Goal: Task Accomplishment & Management: Manage account settings

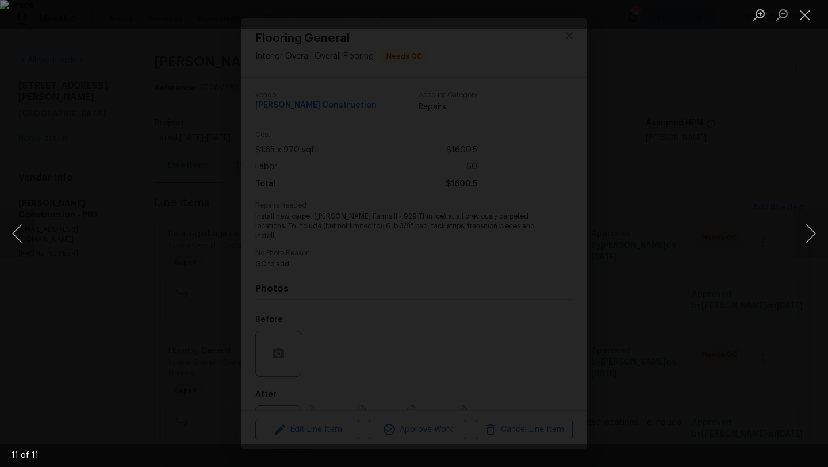
scroll to position [44, 0]
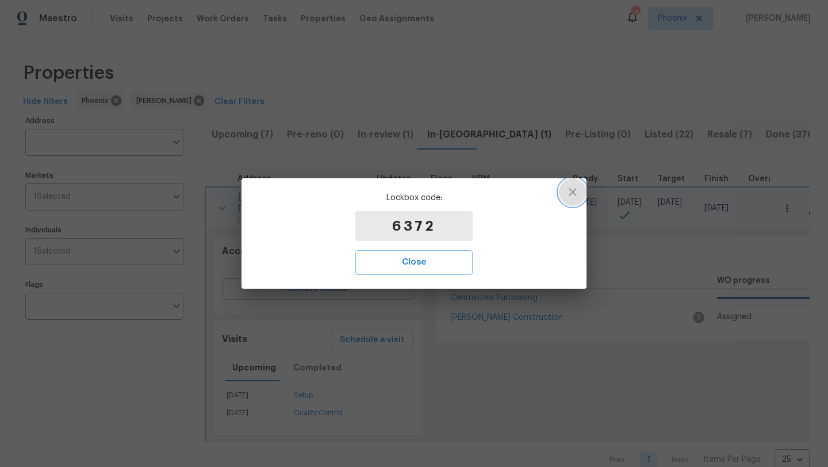
click at [574, 191] on icon "button" at bounding box center [573, 192] width 14 height 14
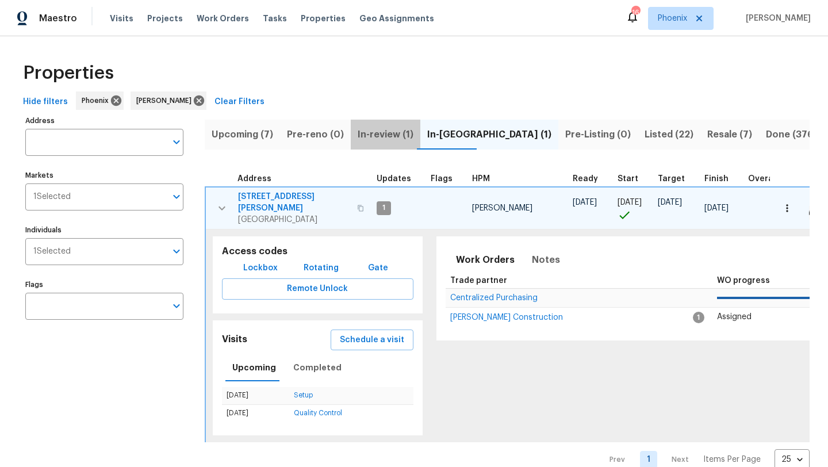
click at [388, 127] on span "In-review (1)" at bounding box center [386, 135] width 56 height 16
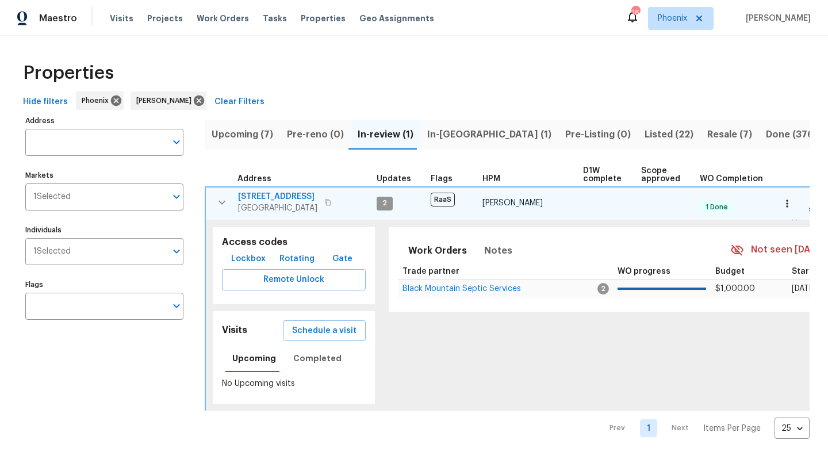
click at [264, 130] on span "Upcoming (7)" at bounding box center [243, 135] width 62 height 16
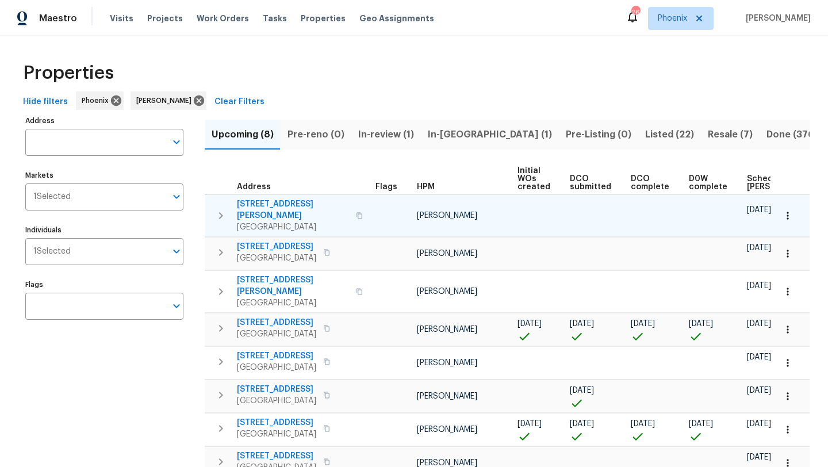
scroll to position [0, 127]
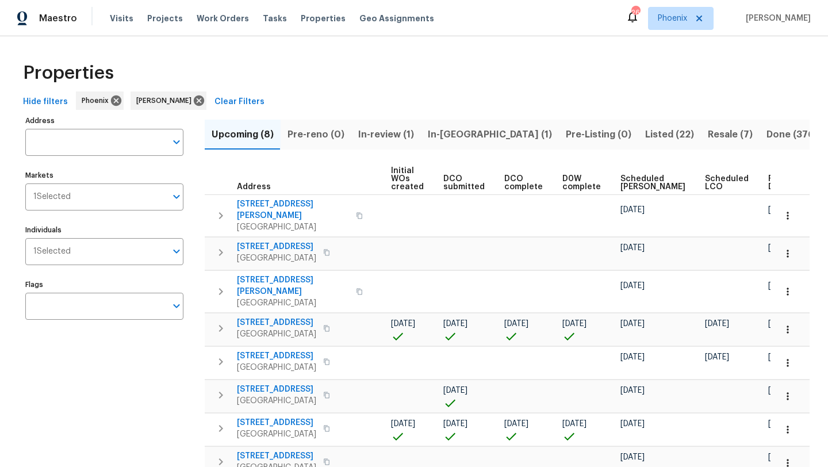
click at [768, 177] on span "Ready Date" at bounding box center [780, 183] width 25 height 16
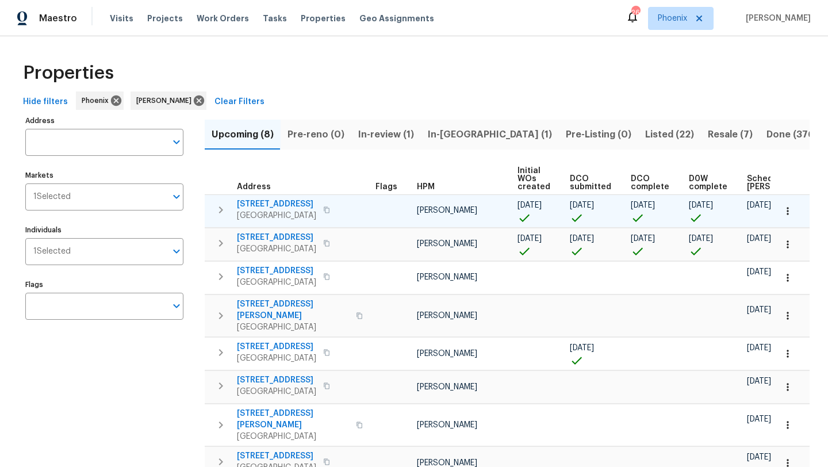
click at [304, 201] on span "1820 W Expressman St" at bounding box center [276, 204] width 79 height 12
click at [221, 211] on icon "button" at bounding box center [221, 209] width 4 height 7
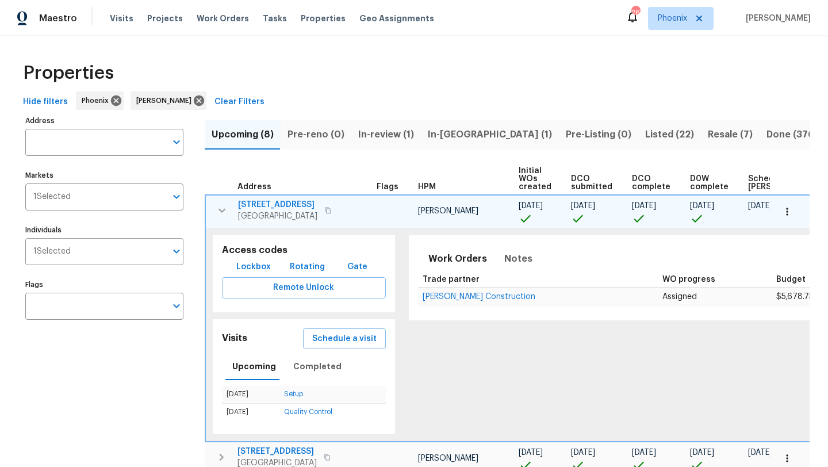
click at [250, 267] on span "Lockbox" at bounding box center [253, 267] width 35 height 14
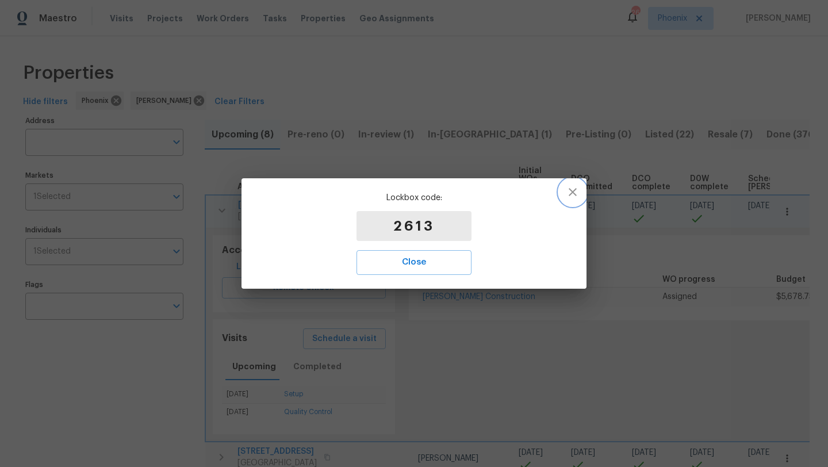
click at [578, 197] on icon "button" at bounding box center [573, 192] width 14 height 14
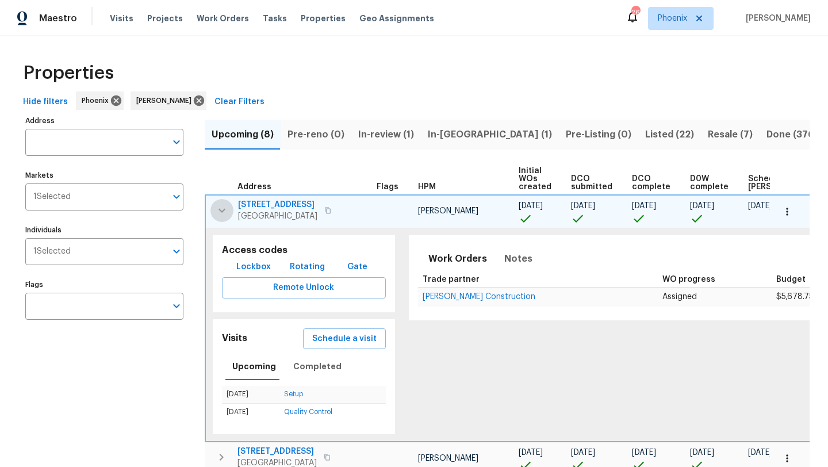
click at [223, 209] on icon "button" at bounding box center [222, 211] width 14 height 14
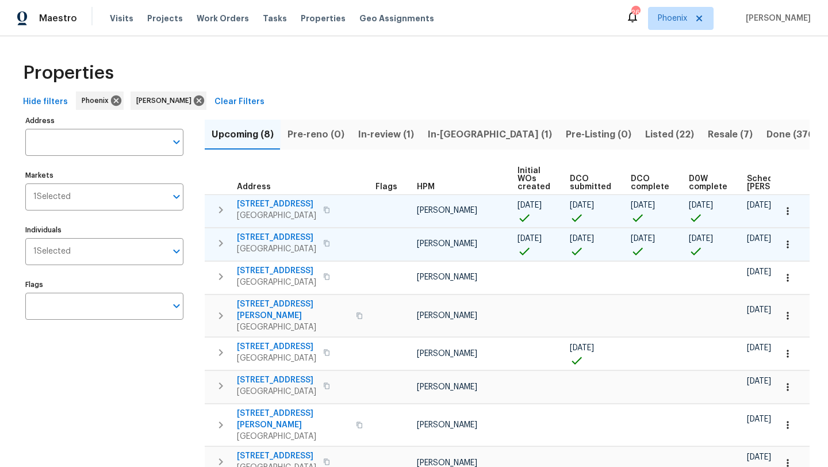
click at [218, 246] on icon "button" at bounding box center [221, 243] width 14 height 14
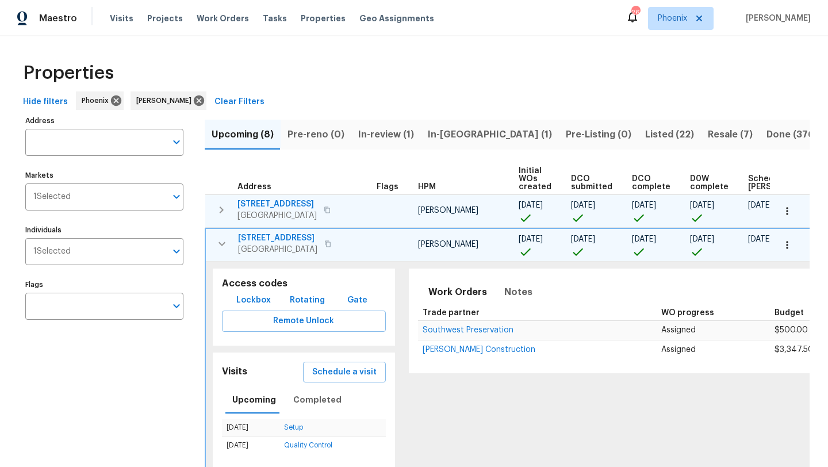
click at [279, 237] on span "8864 E Rainier Dr" at bounding box center [277, 238] width 79 height 12
click at [256, 299] on span "Lockbox" at bounding box center [253, 300] width 35 height 14
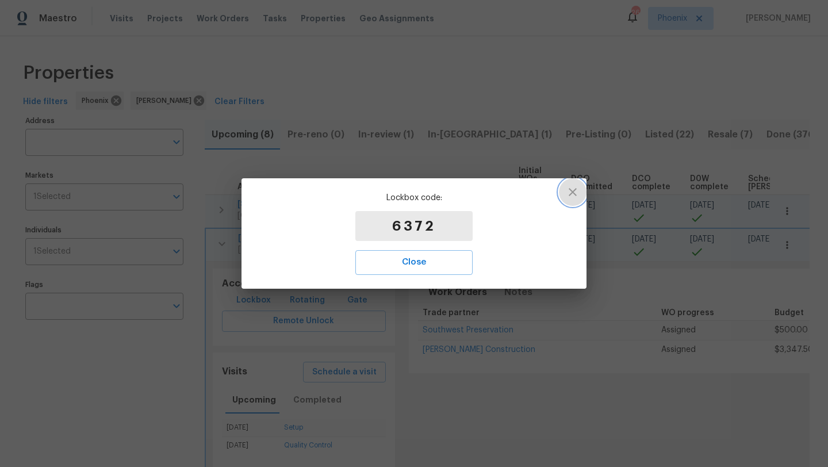
click at [571, 198] on icon "button" at bounding box center [573, 192] width 14 height 14
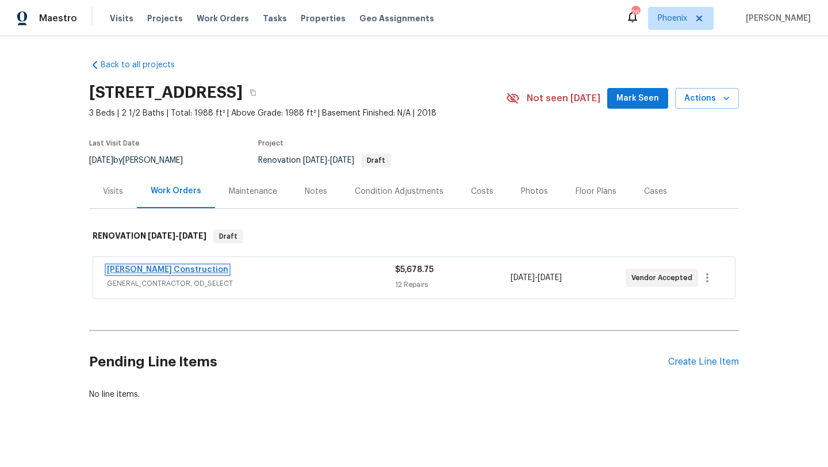
click at [178, 270] on link "[PERSON_NAME] Construction" at bounding box center [167, 270] width 121 height 8
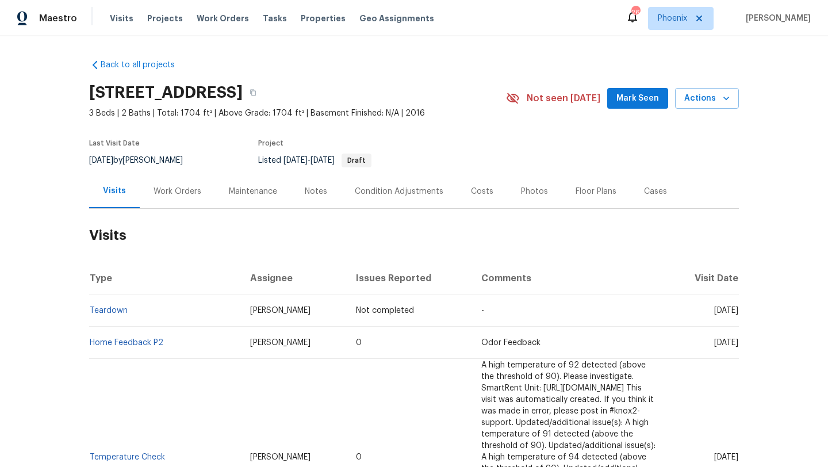
click at [320, 188] on div "Notes" at bounding box center [316, 192] width 22 height 12
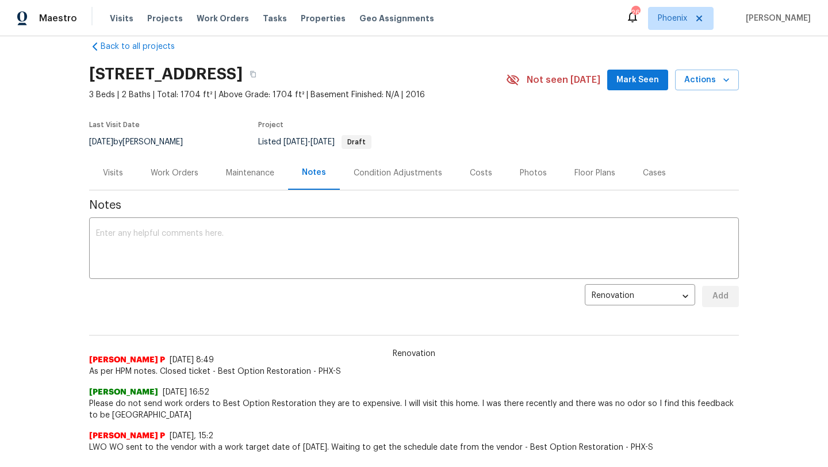
scroll to position [7, 0]
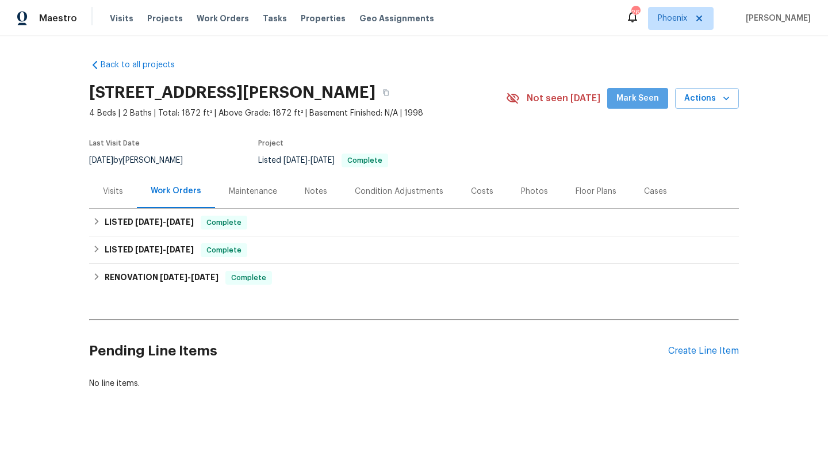
click at [639, 88] on button "Mark Seen" at bounding box center [637, 98] width 61 height 21
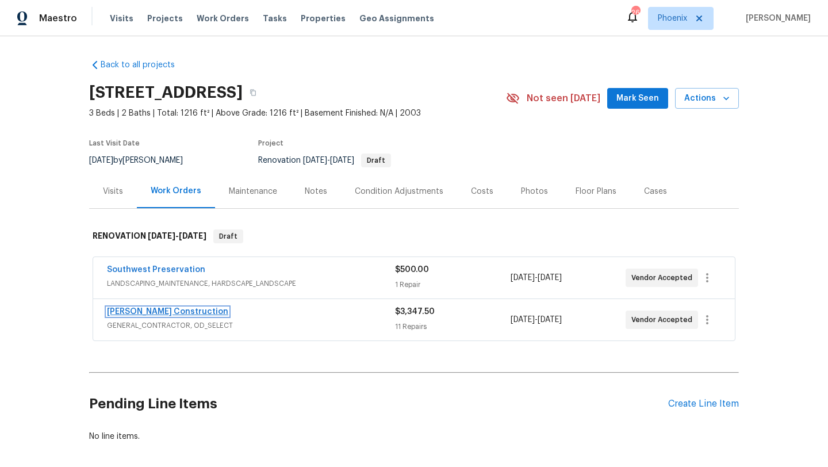
click at [154, 312] on link "[PERSON_NAME] Construction" at bounding box center [167, 312] width 121 height 8
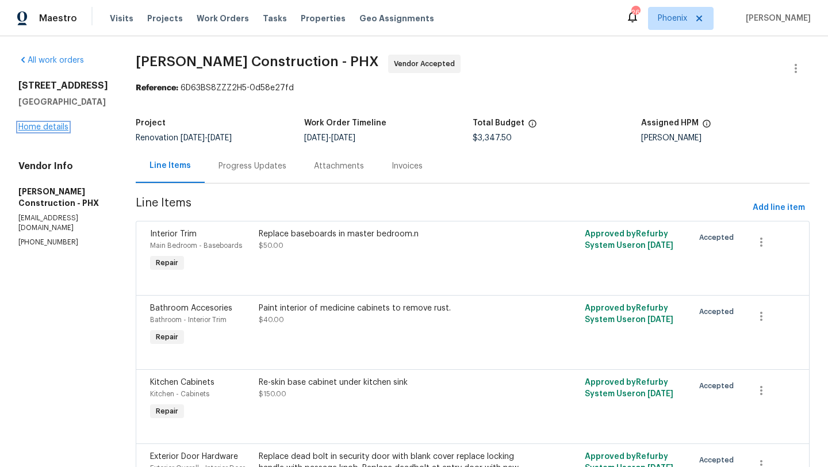
click at [66, 131] on link "Home details" at bounding box center [43, 127] width 50 height 8
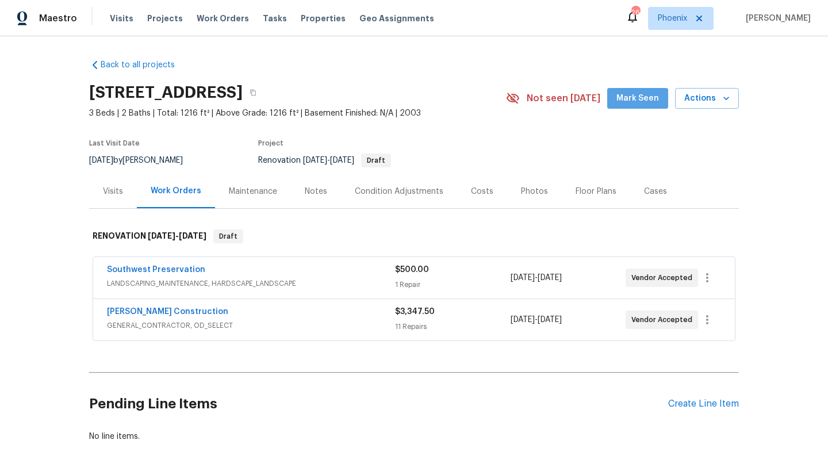
click at [647, 99] on span "Mark Seen" at bounding box center [637, 98] width 43 height 14
